Goal: Information Seeking & Learning: Find contact information

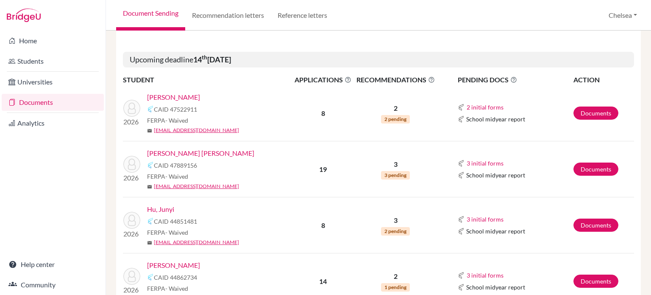
scroll to position [212, 0]
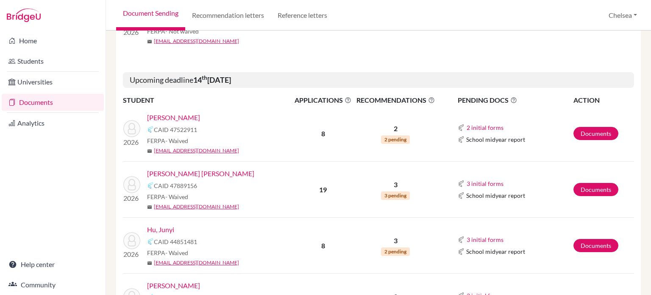
click at [320, 103] on span "APPLICATIONS The displayed number refers to the total number of applications." at bounding box center [323, 100] width 60 height 10
click at [473, 101] on span "PENDING DOCS The pending documents list indicates required documents only that …" at bounding box center [515, 100] width 115 height 10
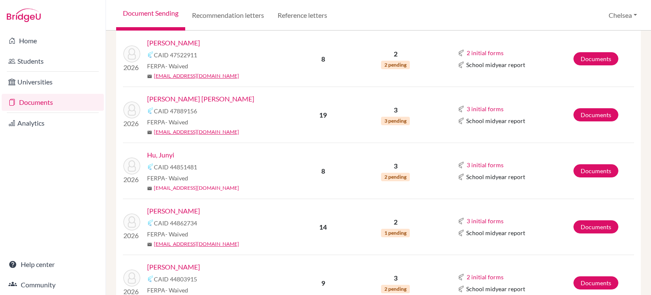
scroll to position [297, 0]
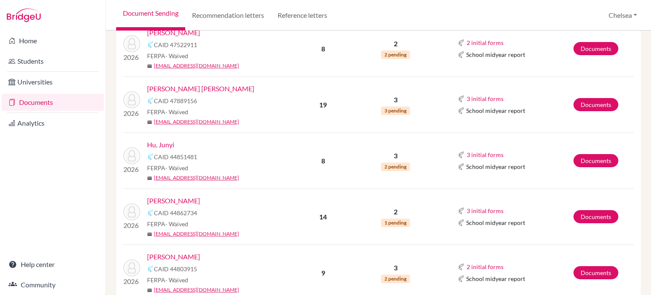
drag, startPoint x: 156, startPoint y: 205, endPoint x: 151, endPoint y: 200, distance: 6.9
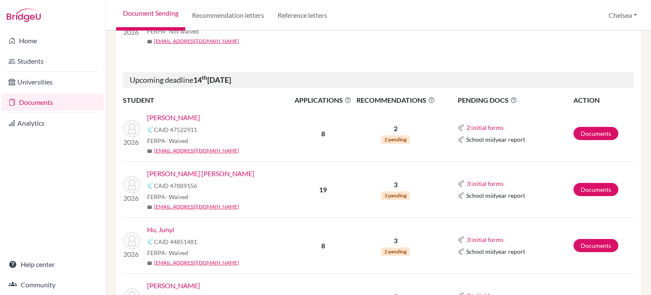
scroll to position [254, 0]
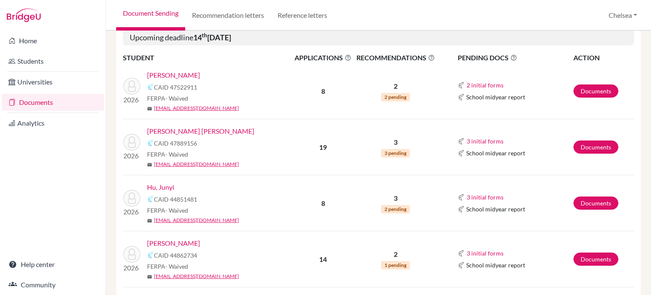
click at [212, 131] on link "Chaves Blackman, Thomas" at bounding box center [200, 131] width 107 height 10
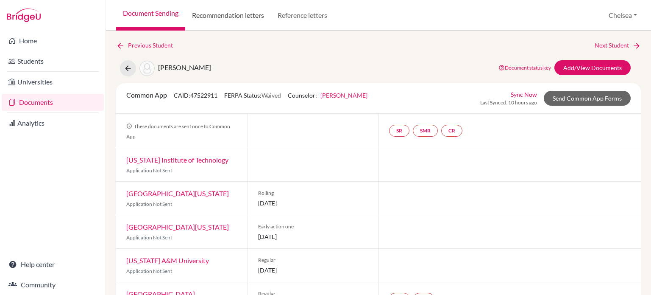
click at [234, 18] on link "Recommendation letters" at bounding box center [228, 15] width 86 height 31
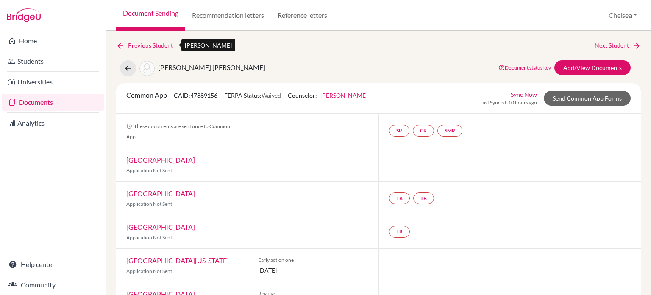
click at [139, 44] on link "Previous Student" at bounding box center [148, 45] width 64 height 9
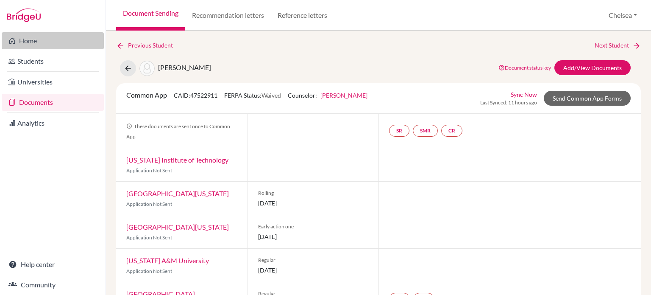
click at [30, 44] on link "Home" at bounding box center [53, 40] width 102 height 17
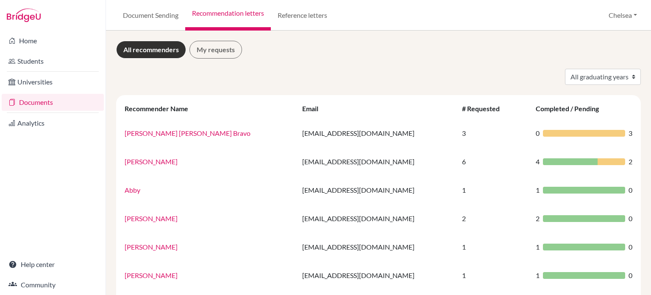
click at [572, 80] on select "All graduating years 2023 2024 2025 2026" at bounding box center [603, 77] width 76 height 16
select select "2026"
click at [565, 69] on select "All graduating years 2023 2024 2025 2026" at bounding box center [603, 77] width 76 height 16
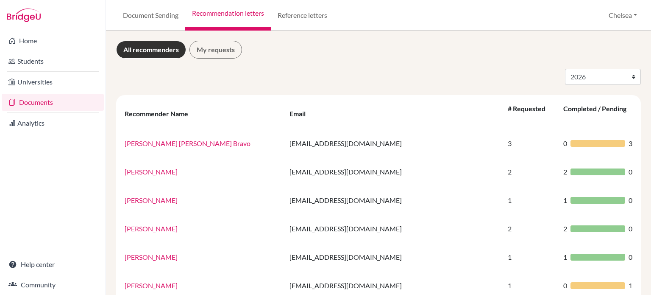
select select "2026"
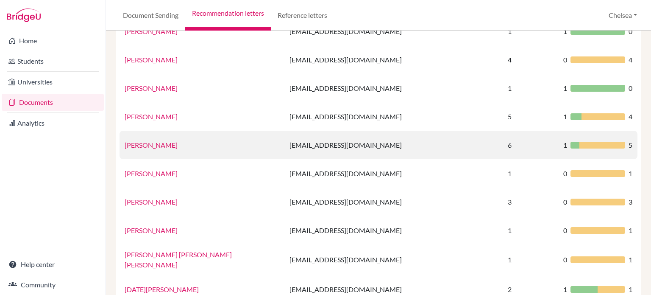
scroll to position [381, 0]
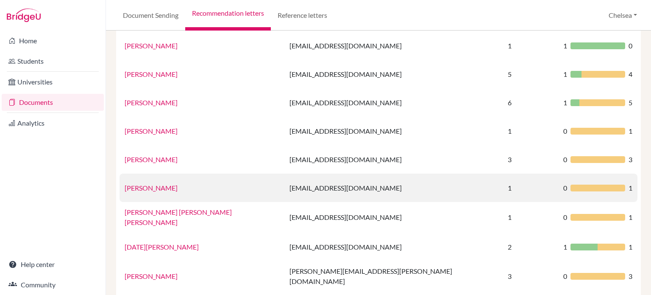
click at [284, 174] on td "jriccio@earj.com.br" at bounding box center [393, 187] width 218 height 28
drag, startPoint x: 420, startPoint y: 178, endPoint x: 431, endPoint y: 178, distance: 10.2
click at [421, 178] on td "[EMAIL_ADDRESS][DOMAIN_NAME]" at bounding box center [393, 187] width 218 height 28
click at [570, 184] on div at bounding box center [597, 187] width 55 height 7
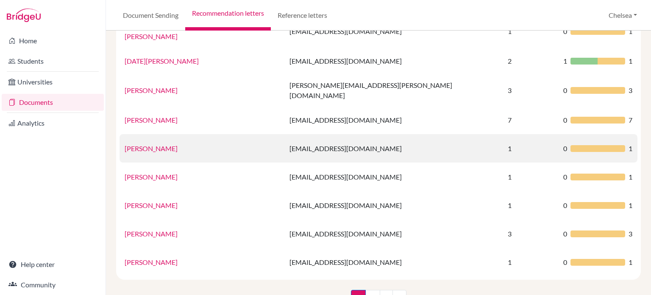
scroll to position [580, 0]
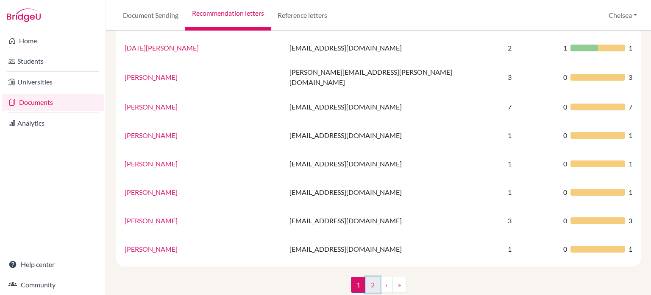
click at [366, 276] on link "2" at bounding box center [372, 284] width 15 height 16
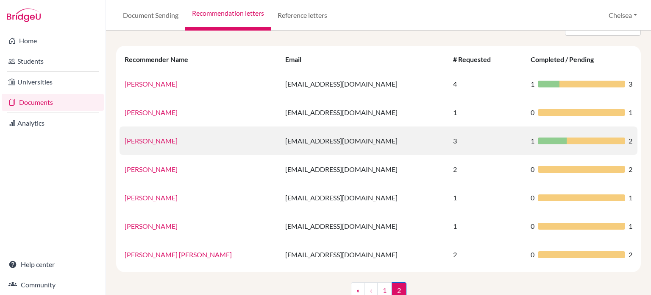
scroll to position [69, 0]
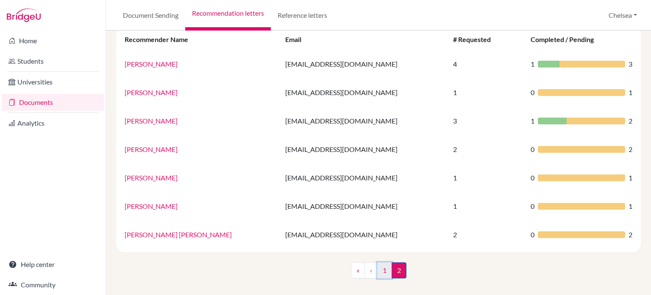
click at [380, 269] on link "1" at bounding box center [384, 270] width 15 height 16
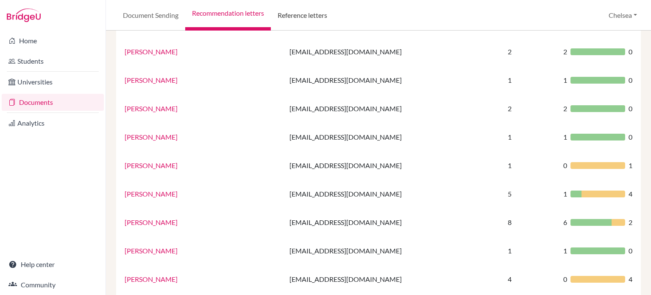
scroll to position [127, 0]
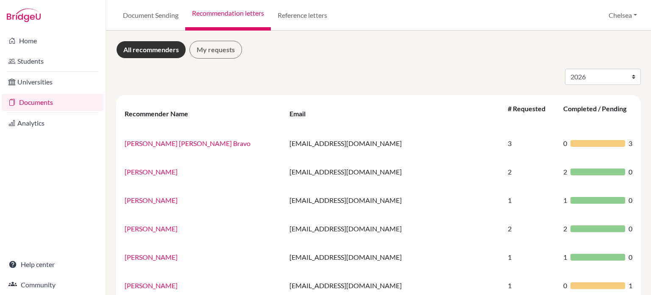
select select "2026"
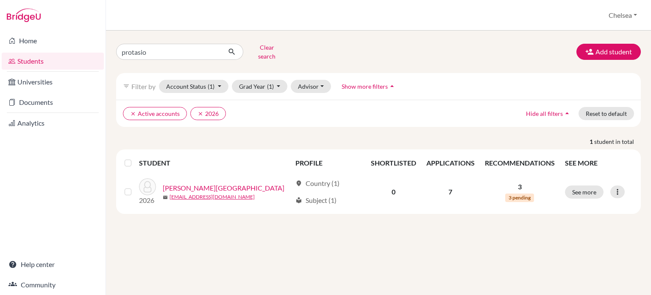
click at [26, 44] on link "Home" at bounding box center [53, 40] width 102 height 17
click at [264, 48] on button "Clear search" at bounding box center [266, 52] width 47 height 22
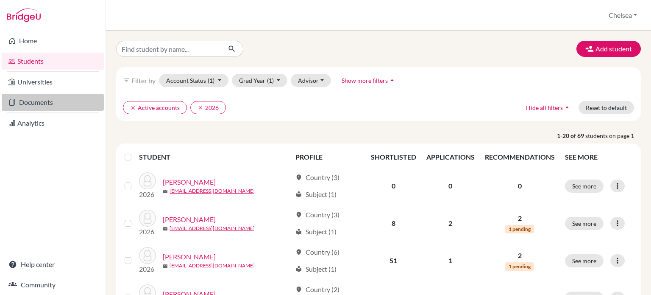
click at [40, 110] on link "Documents" at bounding box center [53, 102] width 102 height 17
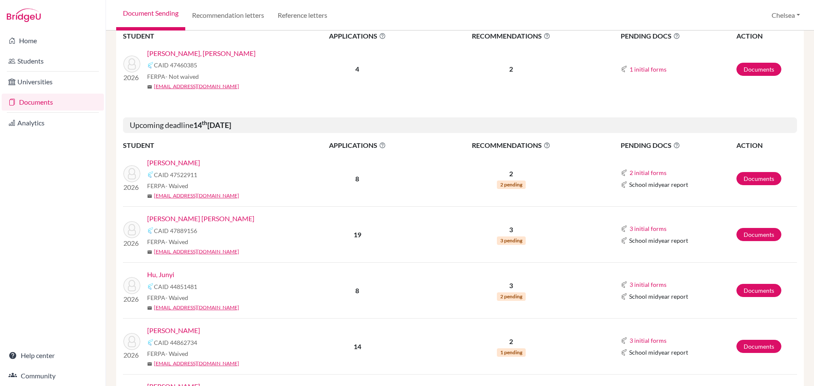
scroll to position [170, 0]
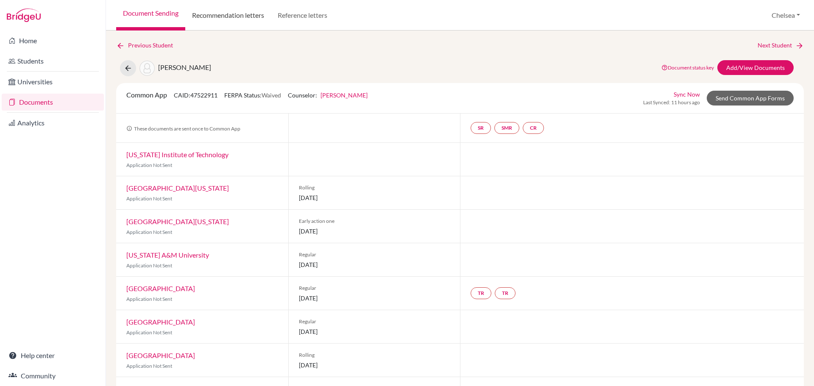
click at [225, 15] on link "Recommendation letters" at bounding box center [228, 15] width 86 height 31
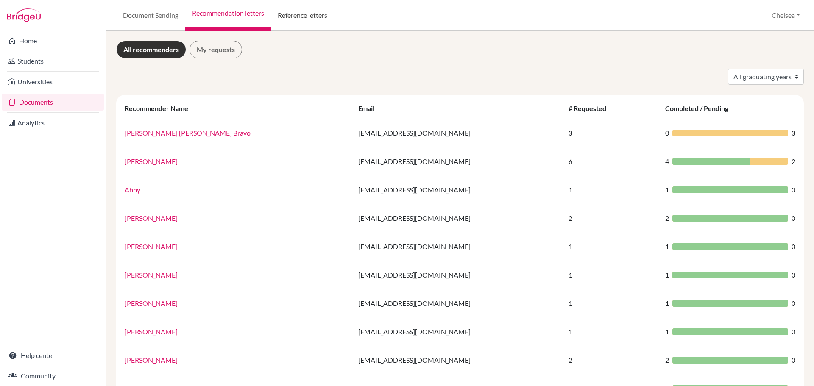
click at [295, 15] on link "Reference letters" at bounding box center [302, 15] width 63 height 31
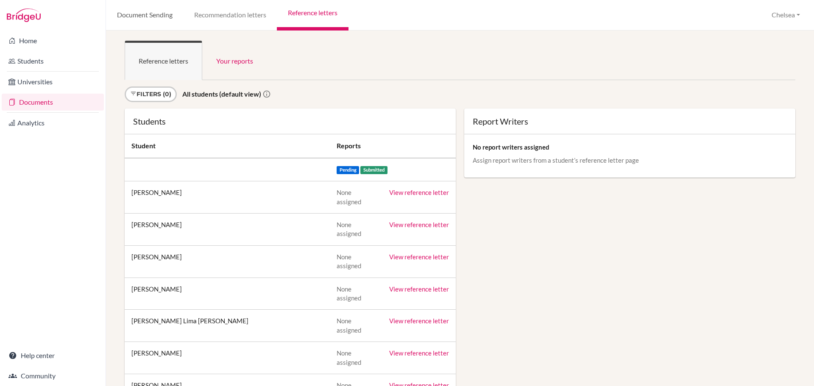
click at [141, 17] on link "Document Sending" at bounding box center [144, 15] width 77 height 31
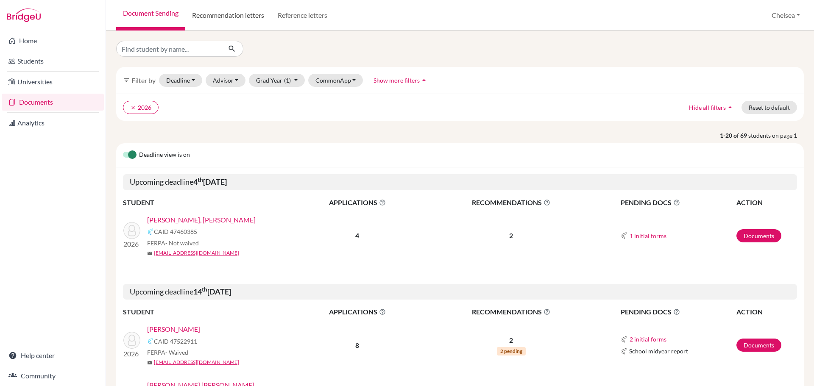
click at [237, 17] on link "Recommendation letters" at bounding box center [228, 15] width 86 height 31
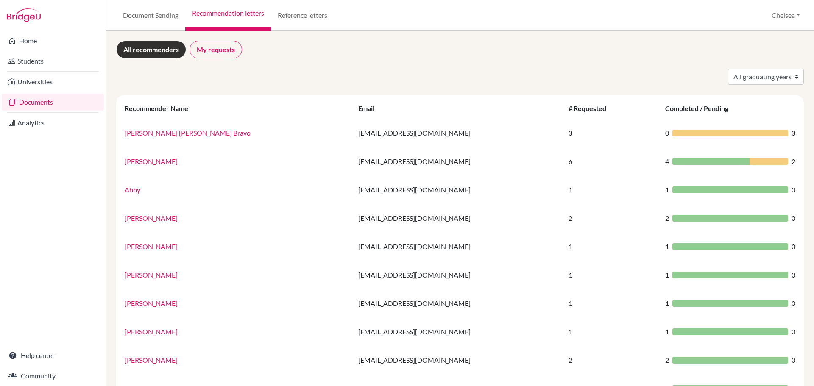
click at [212, 50] on link "My requests" at bounding box center [215, 50] width 53 height 18
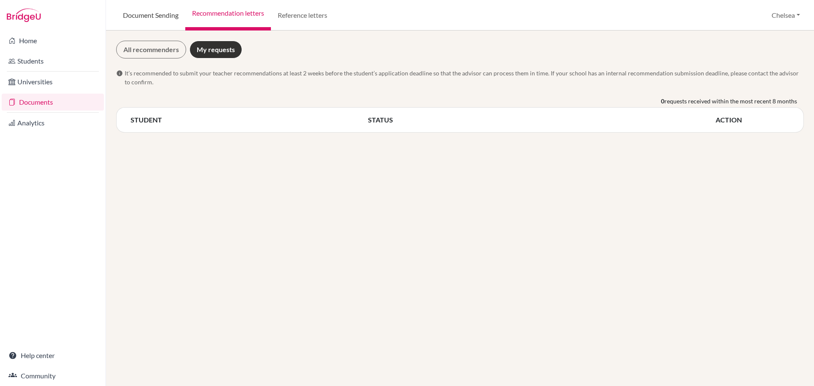
click at [149, 14] on link "Document Sending" at bounding box center [150, 15] width 69 height 31
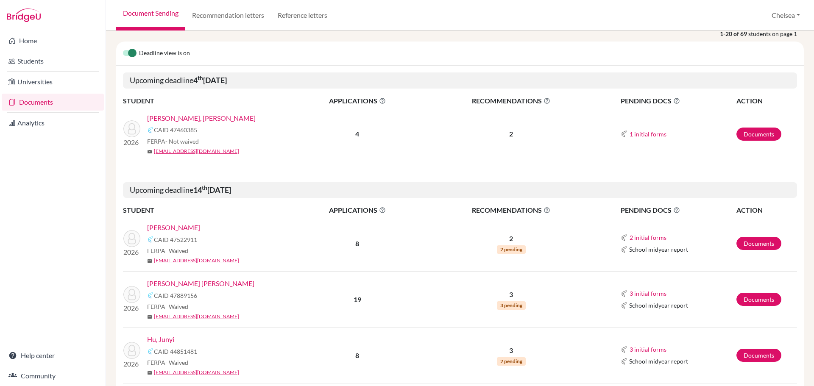
scroll to position [127, 0]
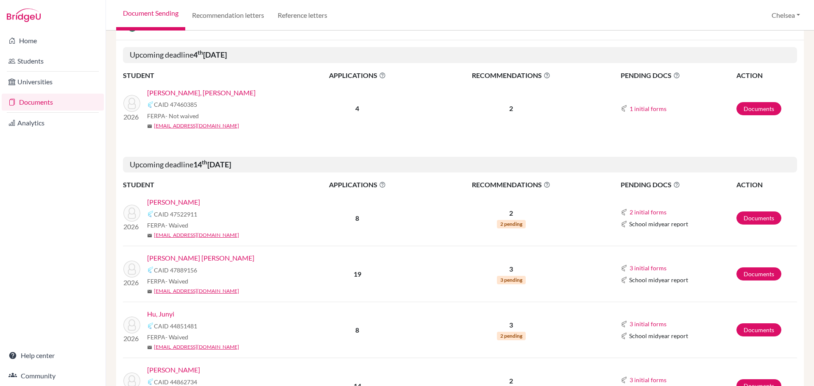
click at [499, 224] on span "2 pending" at bounding box center [511, 224] width 29 height 8
click at [506, 214] on p "2" at bounding box center [510, 213] width 177 height 10
click at [510, 185] on span "RECOMMENDATIONS This column indicated the total number of recommendations for a…" at bounding box center [510, 185] width 177 height 10
click at [544, 185] on icon at bounding box center [546, 184] width 7 height 7
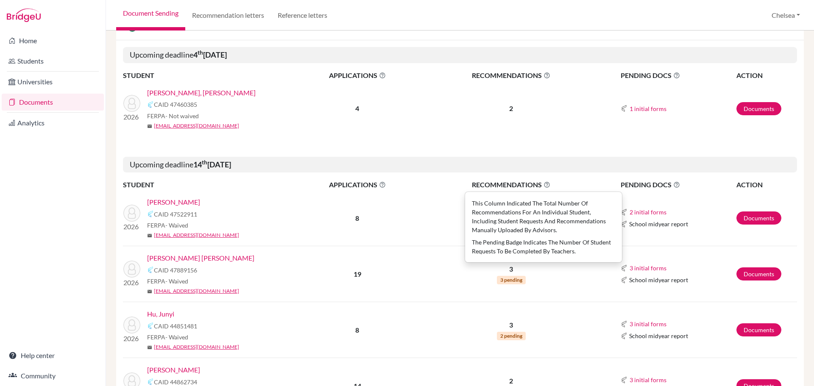
click at [409, 245] on td "8" at bounding box center [357, 218] width 130 height 56
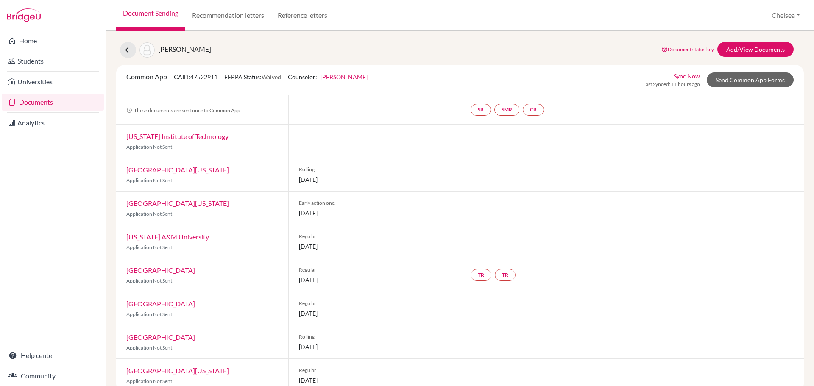
scroll to position [34, 0]
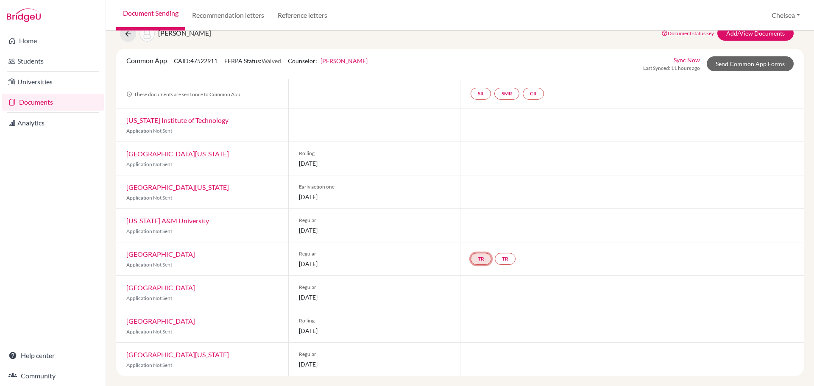
click at [478, 261] on link "TR" at bounding box center [480, 259] width 21 height 12
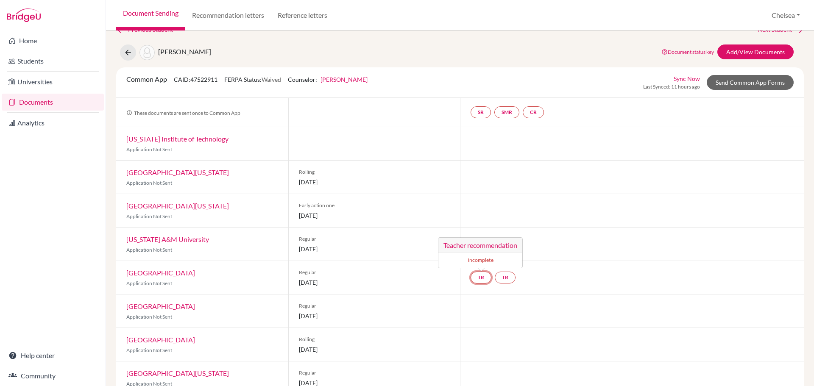
scroll to position [0, 0]
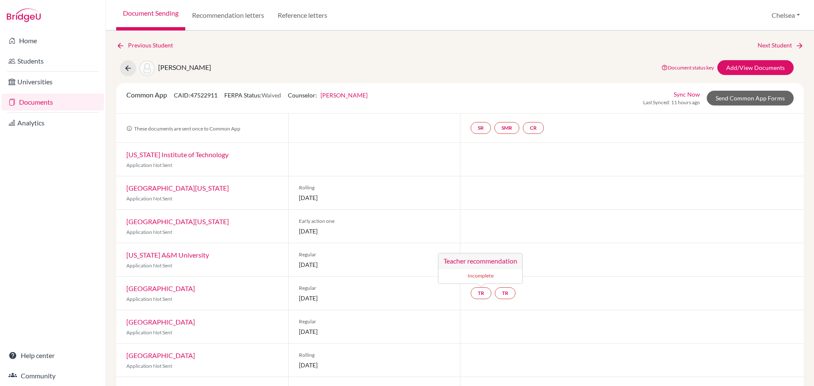
click at [178, 72] on div "[PERSON_NAME]" at bounding box center [165, 68] width 91 height 16
click at [123, 70] on button at bounding box center [128, 68] width 16 height 16
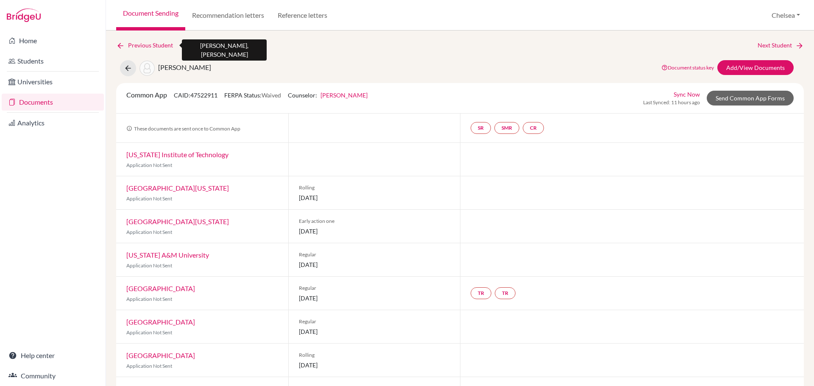
click at [124, 44] on icon at bounding box center [120, 46] width 8 height 8
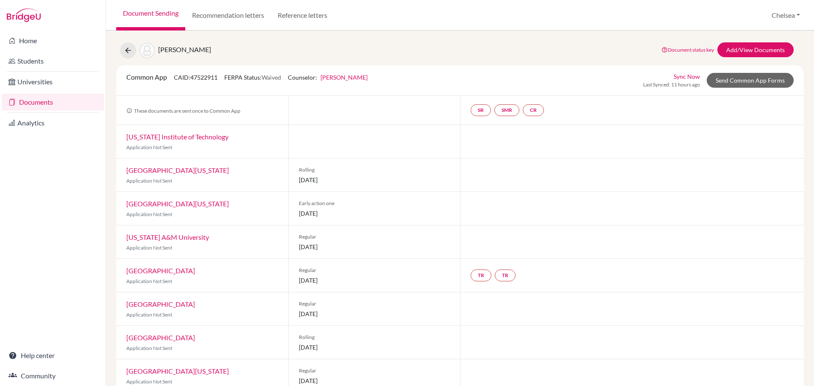
scroll to position [34, 0]
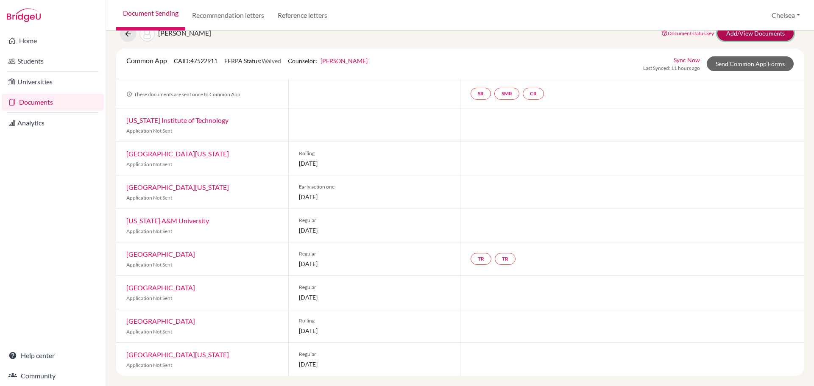
click at [745, 34] on link "Add/View Documents" at bounding box center [755, 33] width 76 height 15
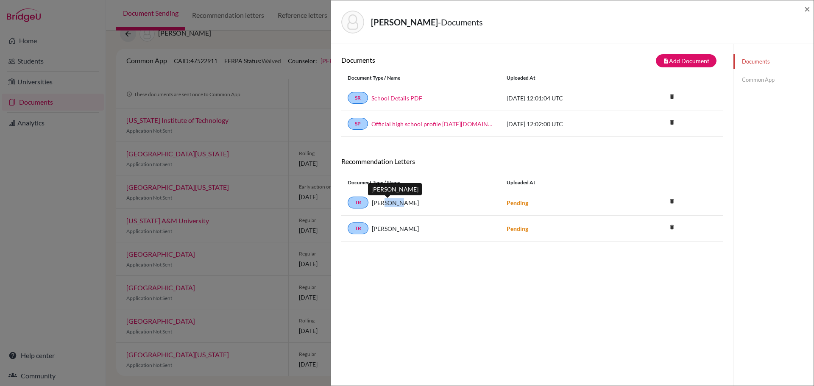
drag, startPoint x: 383, startPoint y: 203, endPoint x: 396, endPoint y: 203, distance: 13.6
click at [396, 203] on span "[PERSON_NAME]" at bounding box center [395, 202] width 47 height 9
click at [807, 9] on span "×" at bounding box center [807, 9] width 6 height 12
click at [806, 6] on span "×" at bounding box center [807, 9] width 6 height 12
click at [805, 8] on span "×" at bounding box center [807, 9] width 6 height 12
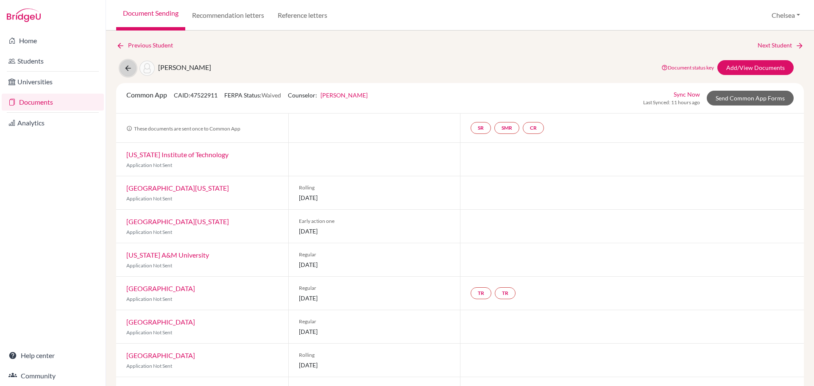
click at [126, 67] on icon at bounding box center [128, 68] width 8 height 8
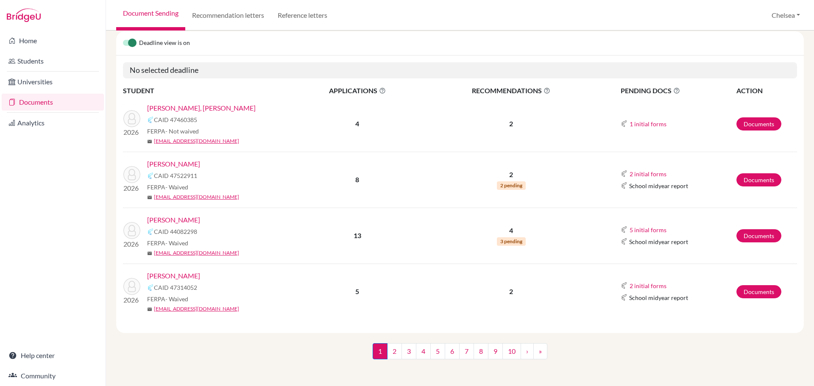
scroll to position [85, 0]
click at [391, 353] on link "2" at bounding box center [394, 351] width 15 height 16
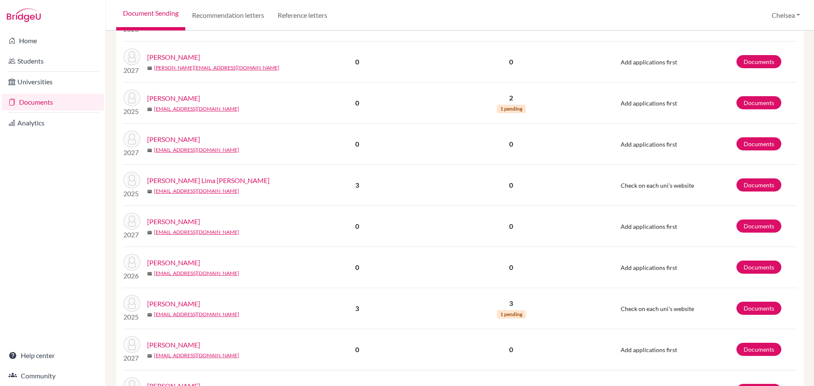
scroll to position [1178, 0]
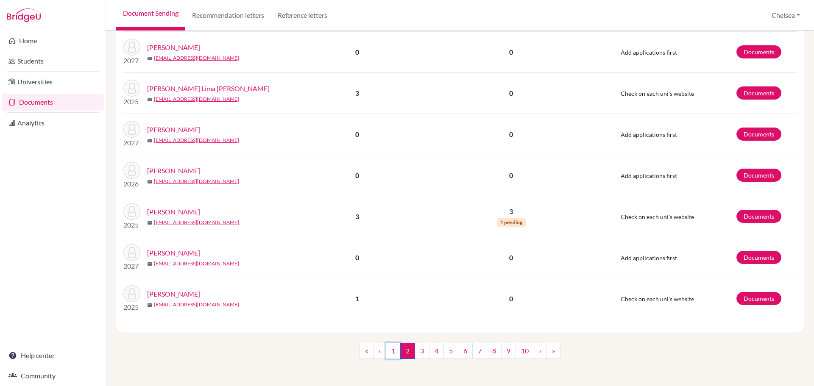
click at [386, 351] on link "1" at bounding box center [393, 351] width 15 height 16
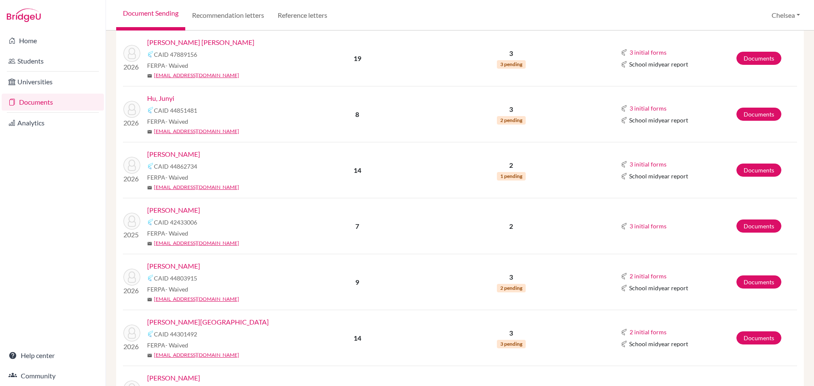
scroll to position [297, 0]
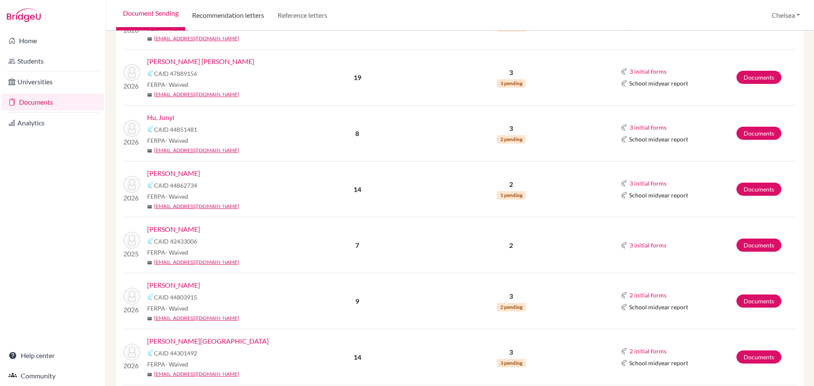
click at [231, 17] on link "Recommendation letters" at bounding box center [228, 15] width 86 height 31
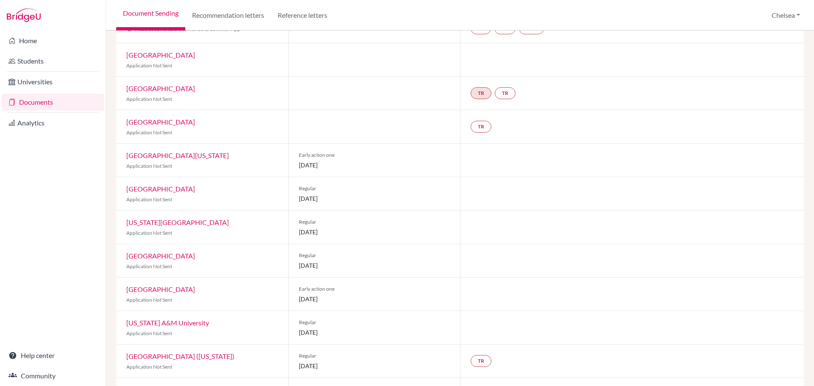
scroll to position [85, 0]
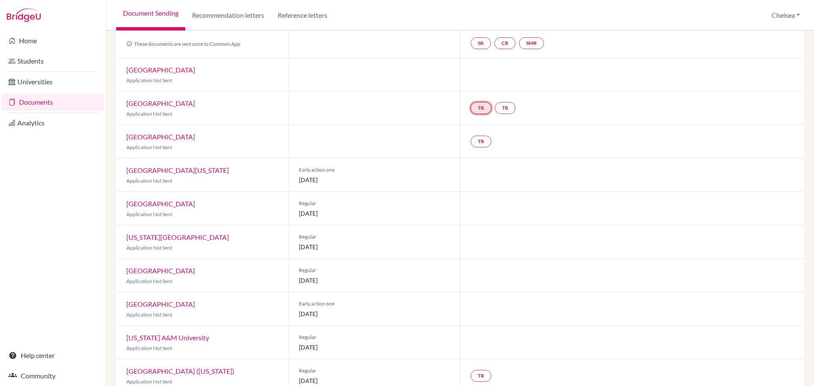
click at [476, 106] on link "TR" at bounding box center [480, 108] width 21 height 12
click at [386, 93] on div at bounding box center [374, 108] width 172 height 33
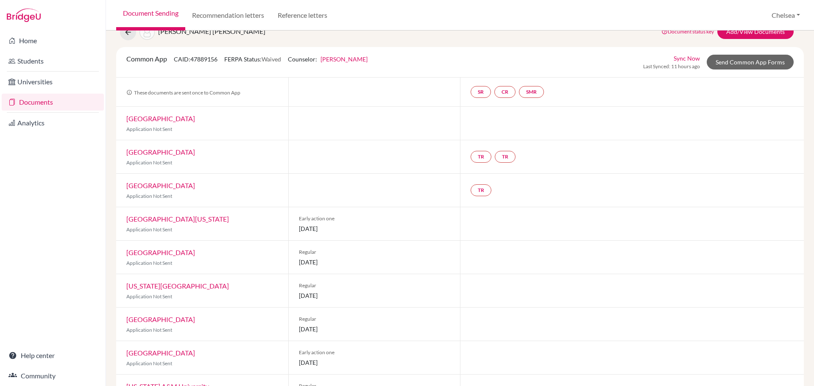
scroll to position [0, 0]
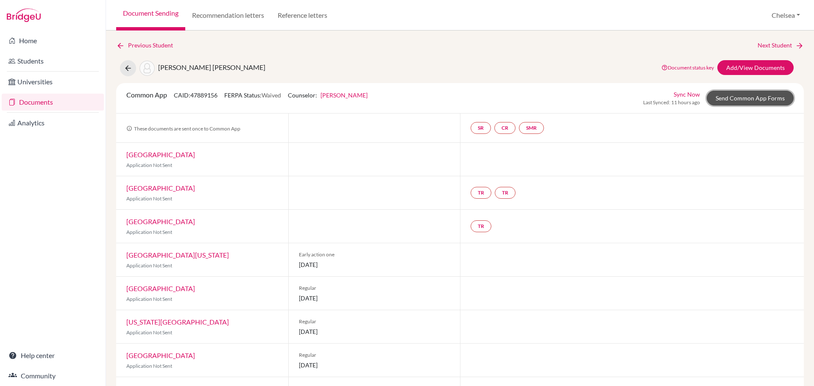
click at [762, 100] on link "Send Common App Forms" at bounding box center [749, 98] width 87 height 15
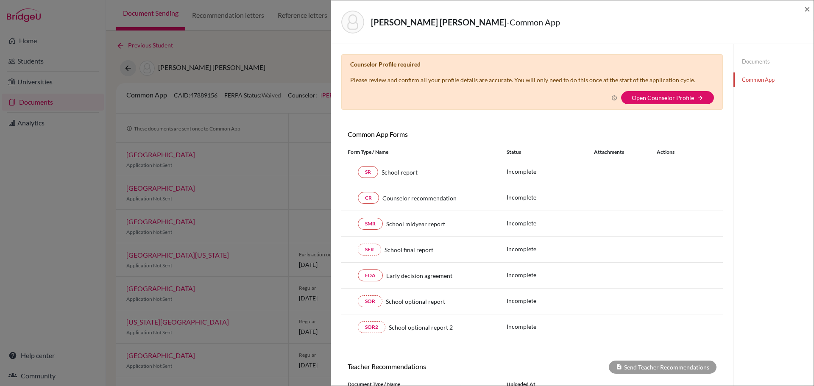
scroll to position [174, 0]
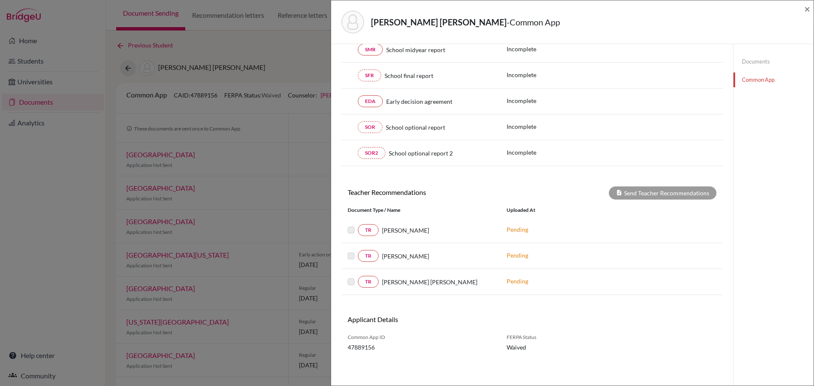
click at [358, 251] on label at bounding box center [358, 251] width 0 height 0
click at [808, 3] on span "×" at bounding box center [807, 9] width 6 height 12
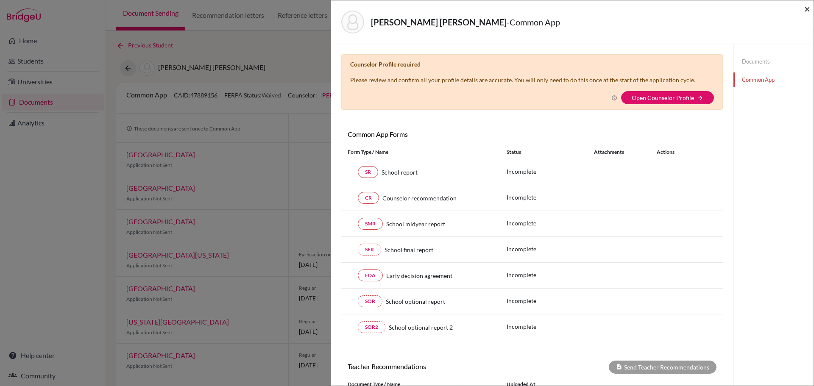
click at [808, 8] on span "×" at bounding box center [807, 9] width 6 height 12
click at [806, 9] on span "×" at bounding box center [807, 9] width 6 height 12
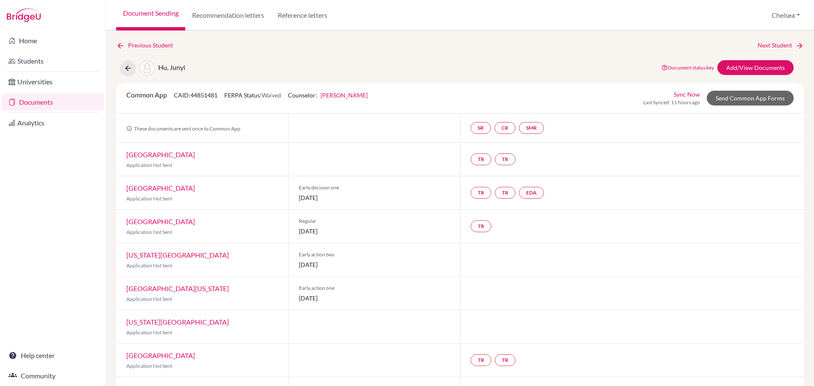
drag, startPoint x: 401, startPoint y: 172, endPoint x: 448, endPoint y: 219, distance: 66.2
click at [427, 201] on div "Common App CAID: 44851481 FERPA Status: Waived Counselor: [PERSON_NAME] First N…" at bounding box center [459, 246] width 687 height 327
click at [736, 100] on link "Send Common App Forms" at bounding box center [749, 98] width 87 height 15
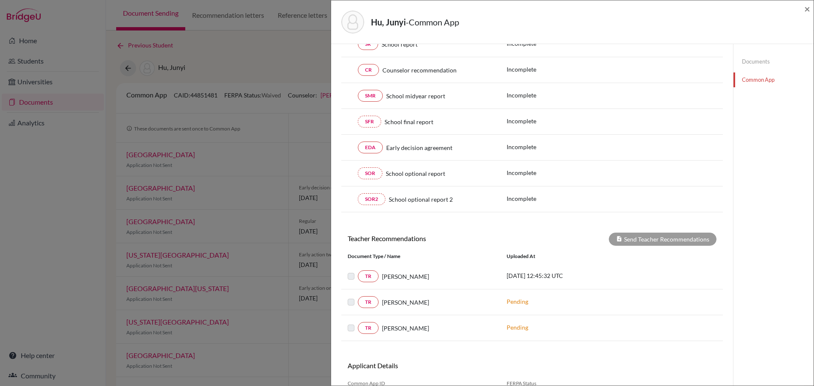
scroll to position [174, 0]
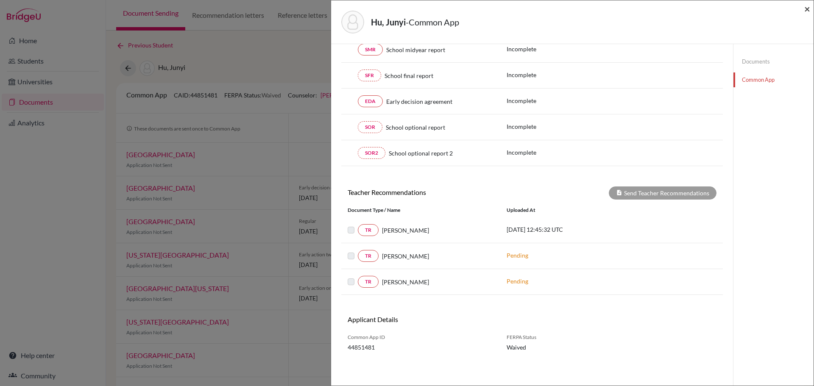
click at [807, 9] on span "×" at bounding box center [807, 9] width 6 height 12
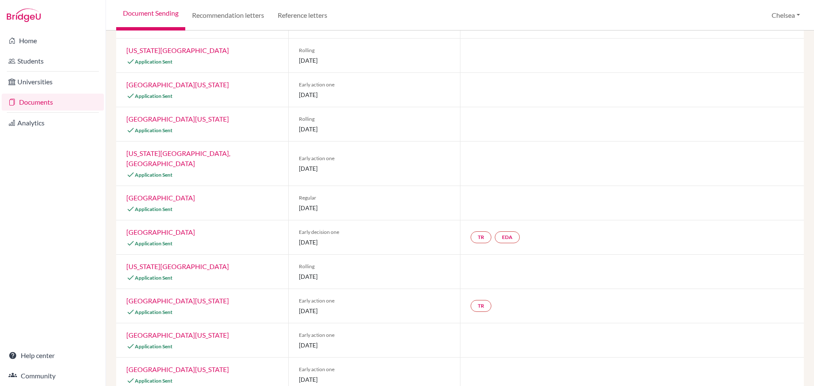
scroll to position [212, 0]
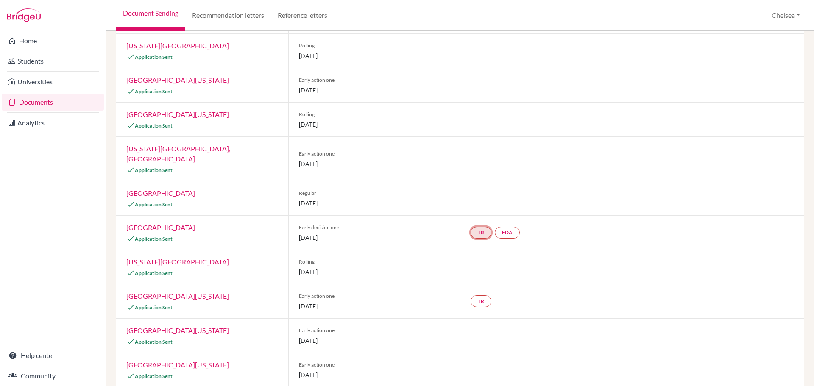
click at [478, 227] on link "TR" at bounding box center [480, 233] width 21 height 12
click at [544, 75] on div at bounding box center [632, 85] width 344 height 34
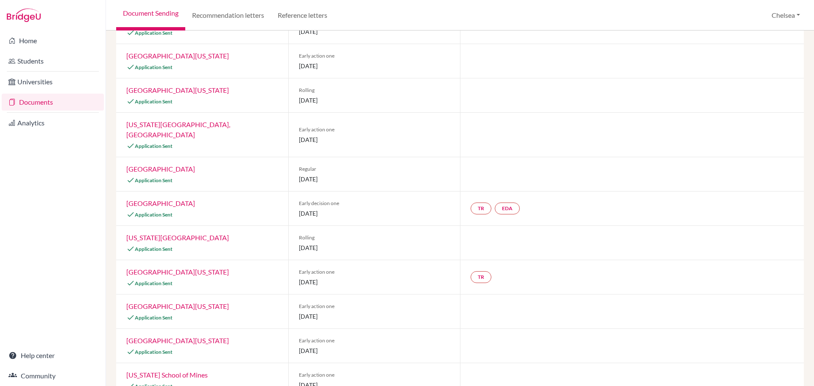
scroll to position [247, 0]
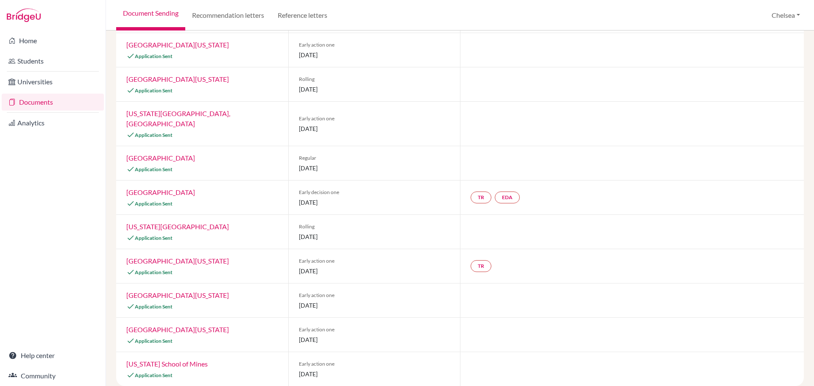
click at [553, 109] on div at bounding box center [632, 124] width 344 height 44
click at [554, 109] on div at bounding box center [632, 124] width 344 height 44
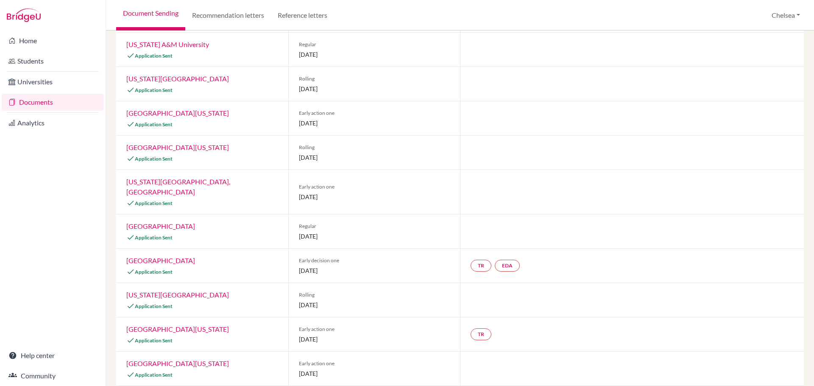
scroll to position [0, 0]
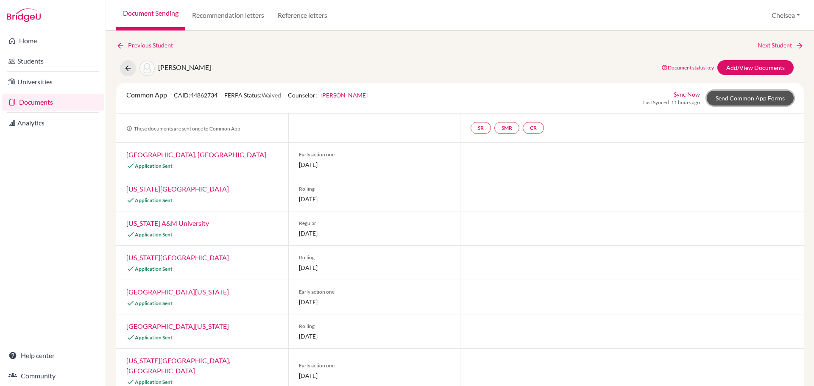
click at [721, 99] on link "Send Common App Forms" at bounding box center [749, 98] width 87 height 15
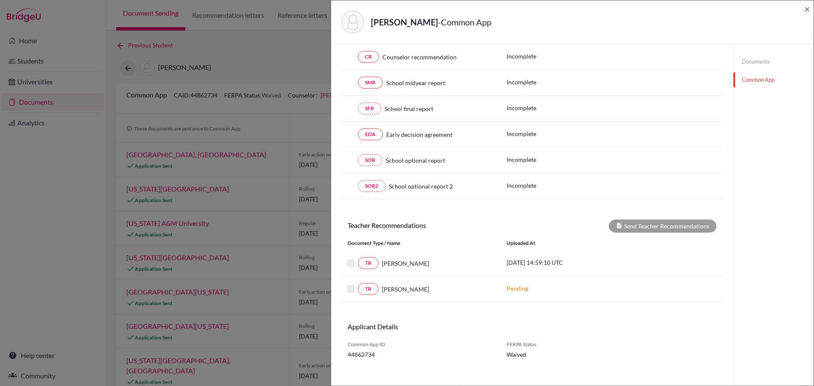
scroll to position [148, 0]
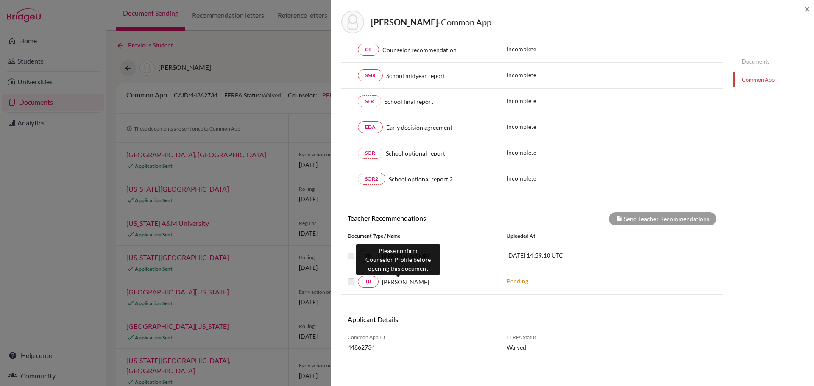
click at [385, 283] on span "Telecio Neto" at bounding box center [405, 282] width 47 height 9
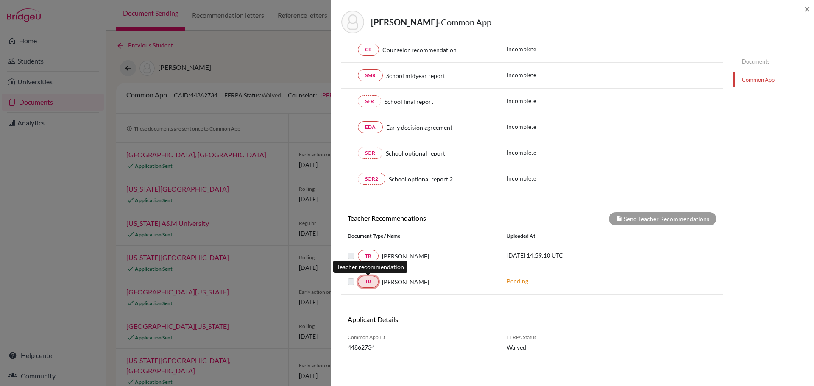
click at [366, 280] on link "TR" at bounding box center [368, 282] width 21 height 12
click at [370, 256] on link "TR" at bounding box center [368, 256] width 21 height 12
click at [295, 229] on div "Kim, Kevin - Common App × × Counselor Profile required Please review and confir…" at bounding box center [407, 193] width 814 height 386
click at [805, 8] on span "×" at bounding box center [807, 9] width 6 height 12
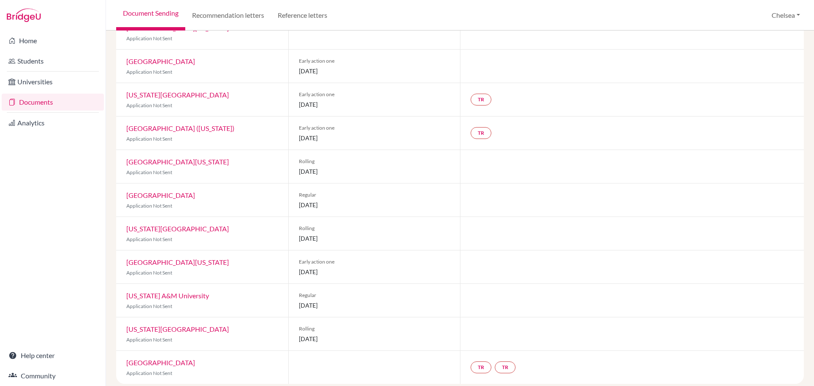
scroll to position [235, 0]
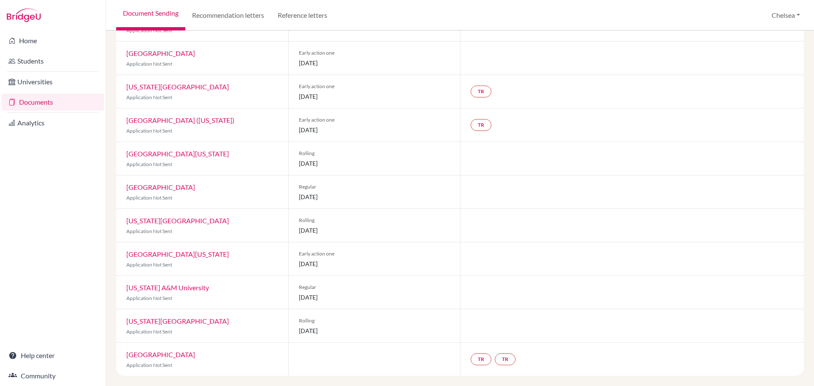
click at [189, 255] on link "University of Texas at Austin" at bounding box center [177, 254] width 103 height 8
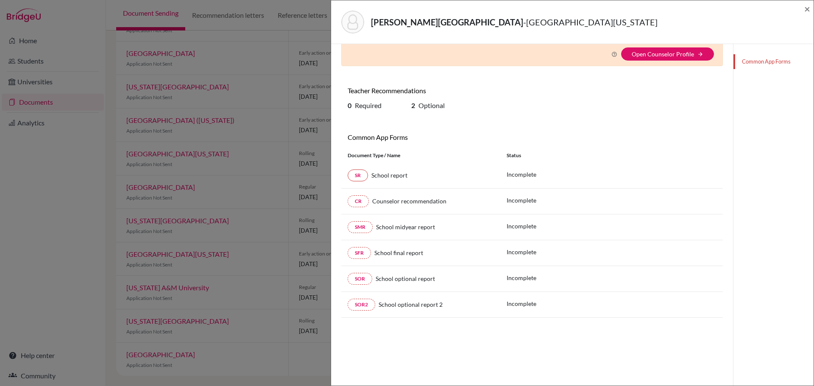
scroll to position [44, 0]
click at [303, 67] on div "Saltel, Charlotte - University of Texas at Austin × Counselor Profile required …" at bounding box center [407, 193] width 814 height 386
click at [808, 8] on span "×" at bounding box center [807, 9] width 6 height 12
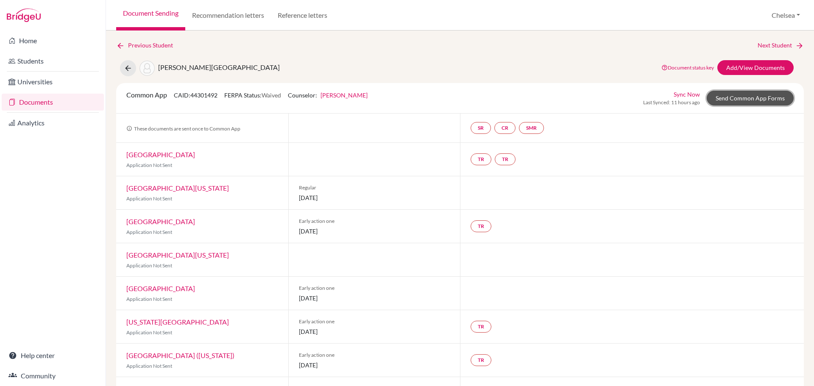
click at [737, 95] on link "Send Common App Forms" at bounding box center [749, 98] width 87 height 15
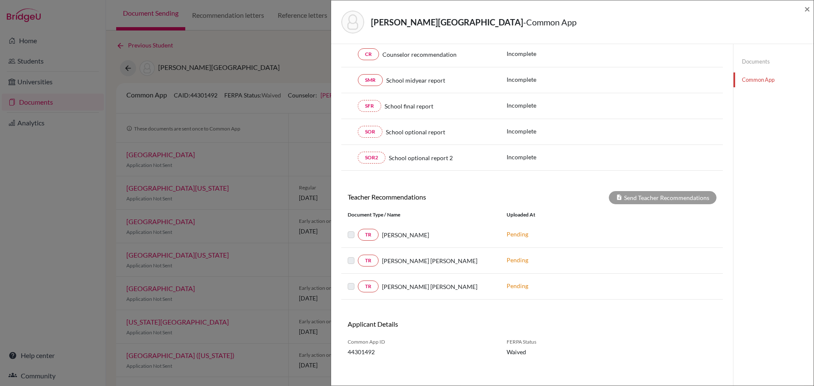
scroll to position [148, 0]
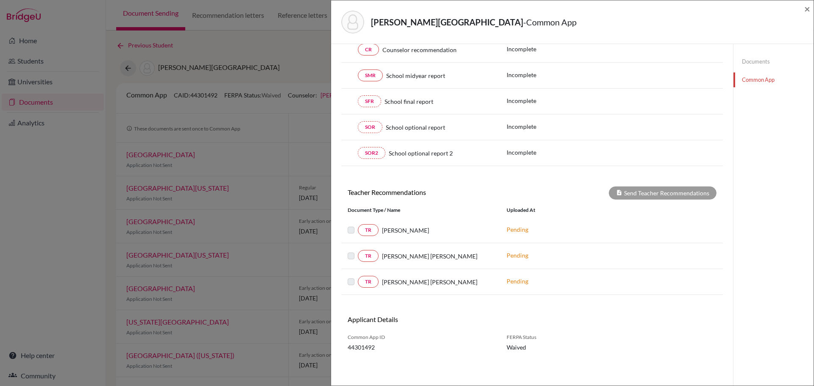
click at [413, 229] on div "[PERSON_NAME]" at bounding box center [435, 230] width 115 height 9
drag, startPoint x: 414, startPoint y: 231, endPoint x: 385, endPoint y: 232, distance: 28.8
click at [385, 232] on div "[PERSON_NAME]" at bounding box center [435, 230] width 115 height 9
click at [358, 225] on label at bounding box center [358, 225] width 0 height 0
click at [310, 273] on div "Saltel, Charlotte - Common App × × Counselor Profile required Please review and…" at bounding box center [407, 193] width 814 height 386
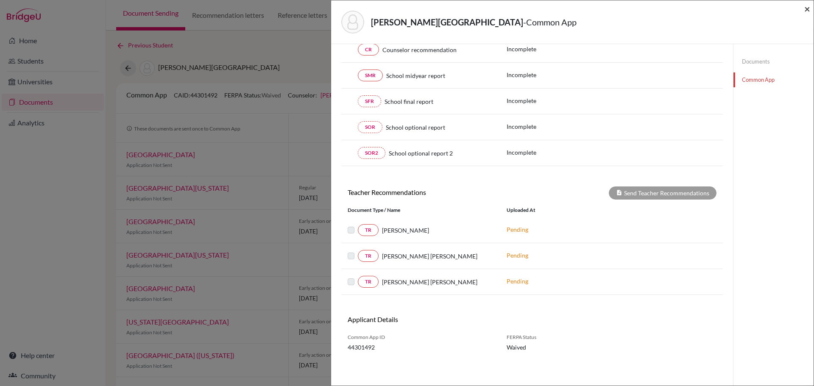
click at [809, 9] on span "×" at bounding box center [807, 9] width 6 height 12
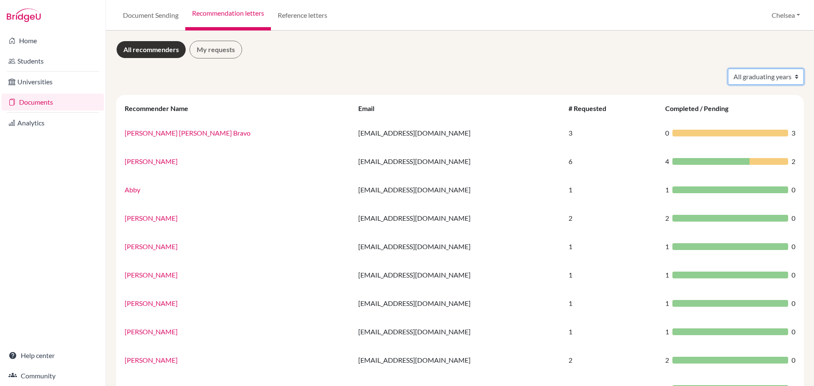
click at [762, 83] on select "All graduating years 2023 2024 2025 2026" at bounding box center [766, 77] width 76 height 16
select select "2026"
click at [728, 69] on select "All graduating years 2023 2024 2025 2026" at bounding box center [766, 77] width 76 height 16
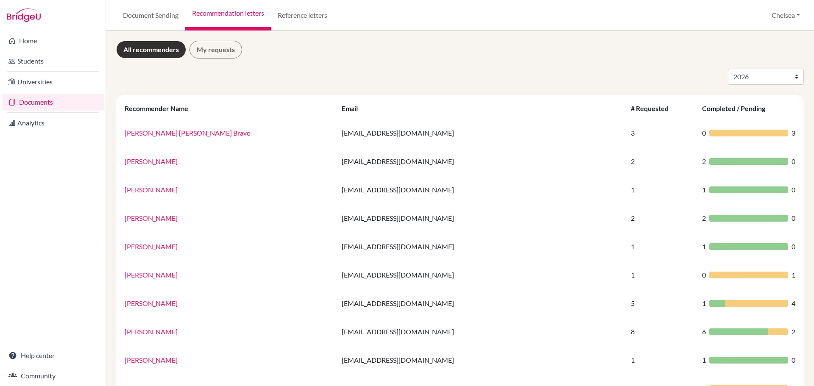
select select "2026"
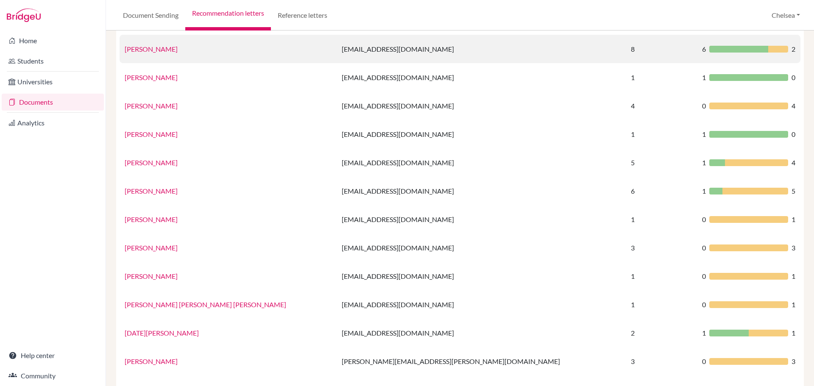
scroll to position [297, 0]
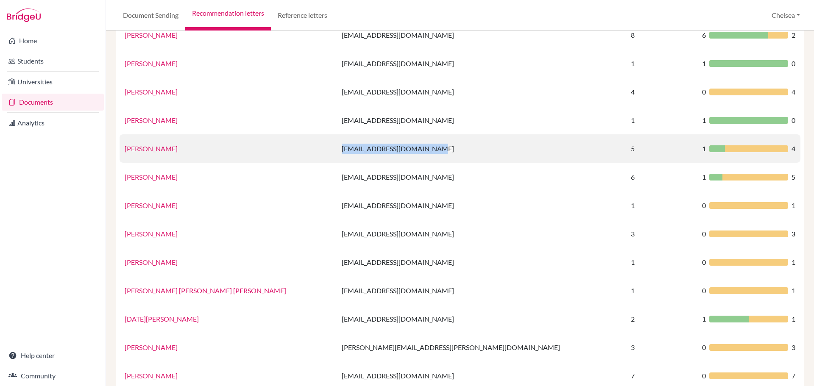
drag, startPoint x: 382, startPoint y: 148, endPoint x: 291, endPoint y: 150, distance: 91.1
click at [336, 150] on td "[EMAIL_ADDRESS][DOMAIN_NAME]" at bounding box center [480, 148] width 289 height 28
copy td "[EMAIL_ADDRESS][DOMAIN_NAME]"
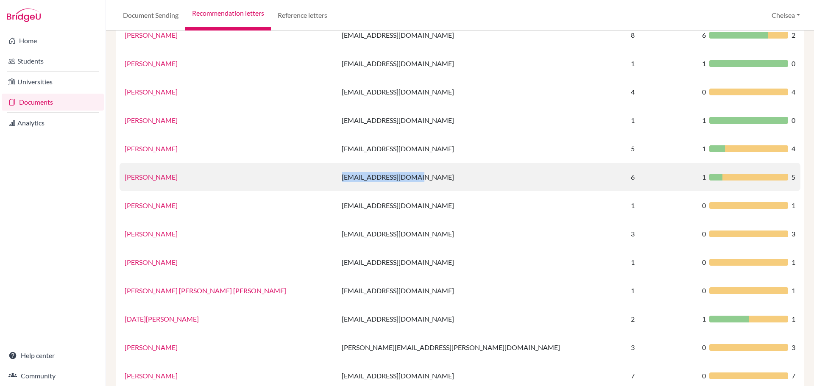
drag, startPoint x: 364, startPoint y: 176, endPoint x: 289, endPoint y: 182, distance: 74.4
click at [336, 182] on td "[EMAIL_ADDRESS][DOMAIN_NAME]" at bounding box center [480, 177] width 289 height 28
copy td "[EMAIL_ADDRESS][DOMAIN_NAME]"
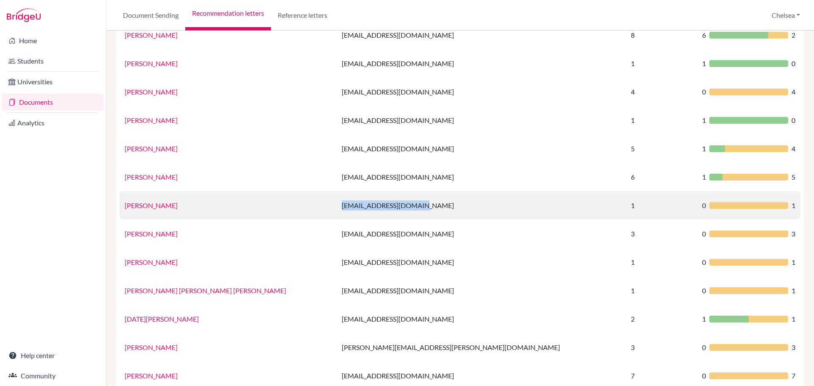
drag, startPoint x: 368, startPoint y: 205, endPoint x: 290, endPoint y: 208, distance: 78.1
click at [336, 208] on td "[EMAIL_ADDRESS][DOMAIN_NAME]" at bounding box center [480, 205] width 289 height 28
copy td "[EMAIL_ADDRESS][DOMAIN_NAME]"
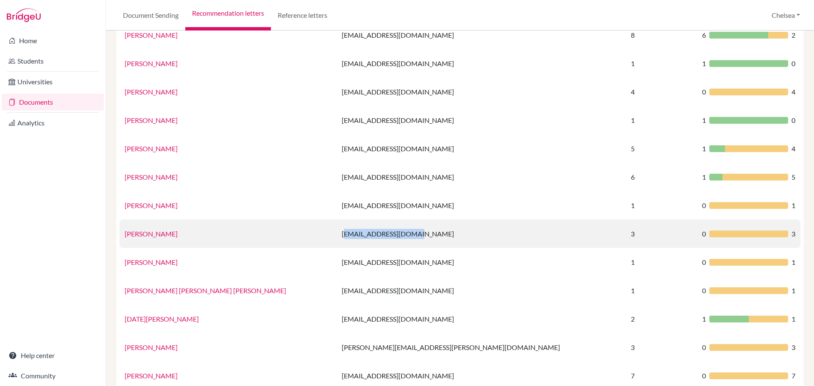
drag, startPoint x: 362, startPoint y: 233, endPoint x: 295, endPoint y: 236, distance: 67.0
click at [336, 236] on td "[EMAIL_ADDRESS][DOMAIN_NAME]" at bounding box center [480, 234] width 289 height 28
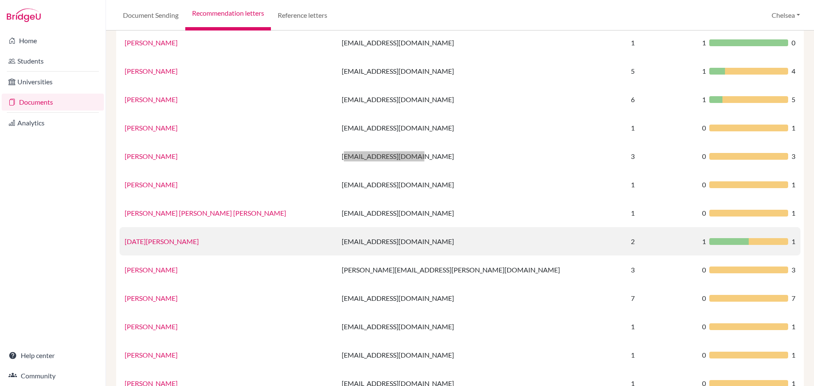
scroll to position [381, 0]
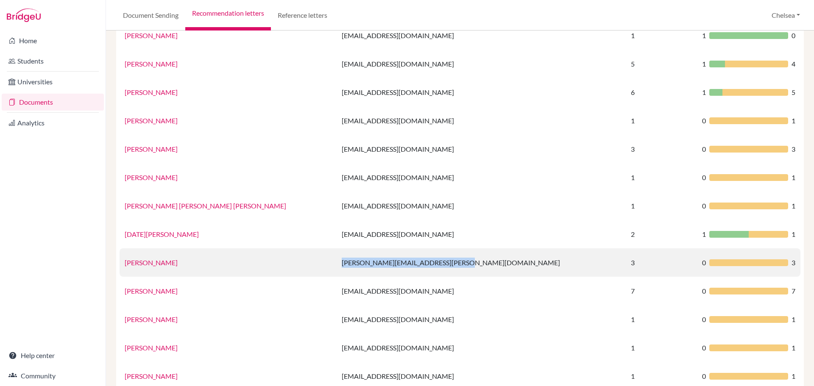
drag, startPoint x: 412, startPoint y: 261, endPoint x: 294, endPoint y: 263, distance: 118.2
click at [336, 263] on td "[PERSON_NAME][EMAIL_ADDRESS][PERSON_NAME][DOMAIN_NAME]" at bounding box center [480, 262] width 289 height 28
copy td "[PERSON_NAME][EMAIL_ADDRESS][PERSON_NAME][DOMAIN_NAME]"
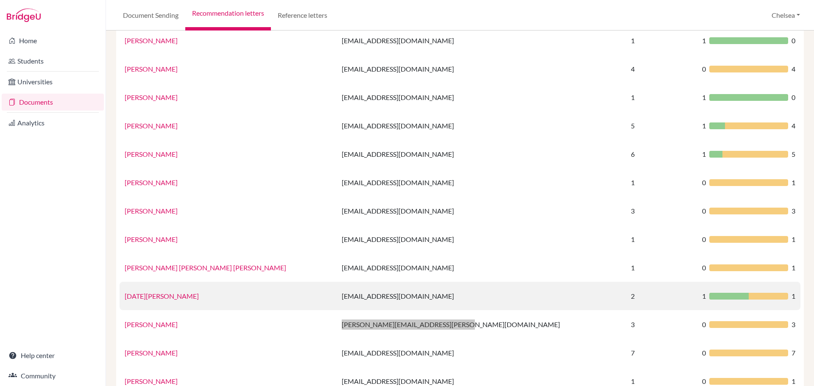
scroll to position [489, 0]
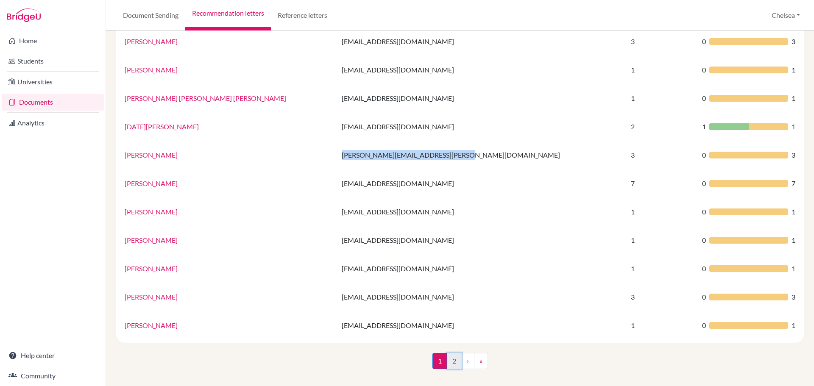
click at [452, 359] on link "2" at bounding box center [454, 361] width 15 height 16
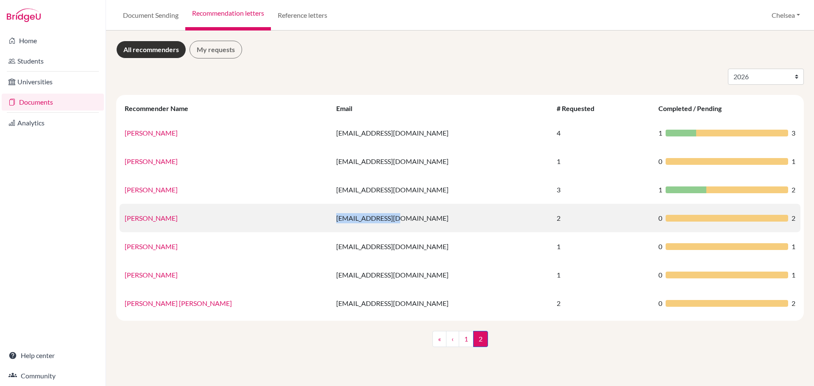
drag, startPoint x: 370, startPoint y: 218, endPoint x: 308, endPoint y: 222, distance: 61.1
click at [331, 222] on td "[EMAIL_ADDRESS][DOMAIN_NAME]" at bounding box center [441, 218] width 220 height 28
copy td "[EMAIL_ADDRESS][DOMAIN_NAME]"
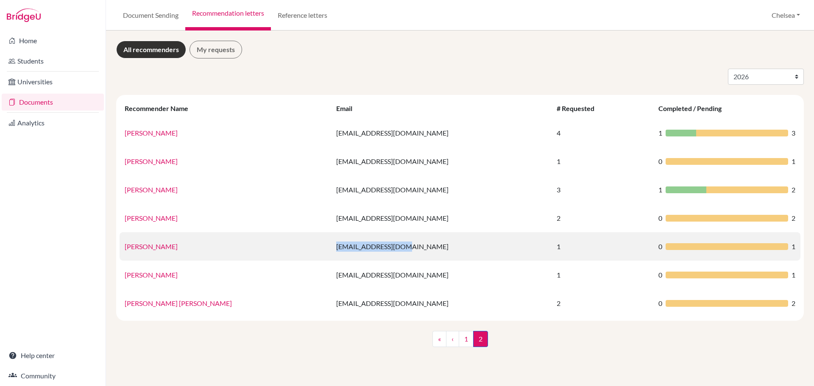
drag, startPoint x: 372, startPoint y: 248, endPoint x: 309, endPoint y: 250, distance: 62.8
click at [331, 250] on td "[EMAIL_ADDRESS][DOMAIN_NAME]" at bounding box center [441, 246] width 220 height 28
copy td "[EMAIL_ADDRESS][DOMAIN_NAME]"
